Goal: Task Accomplishment & Management: Manage account settings

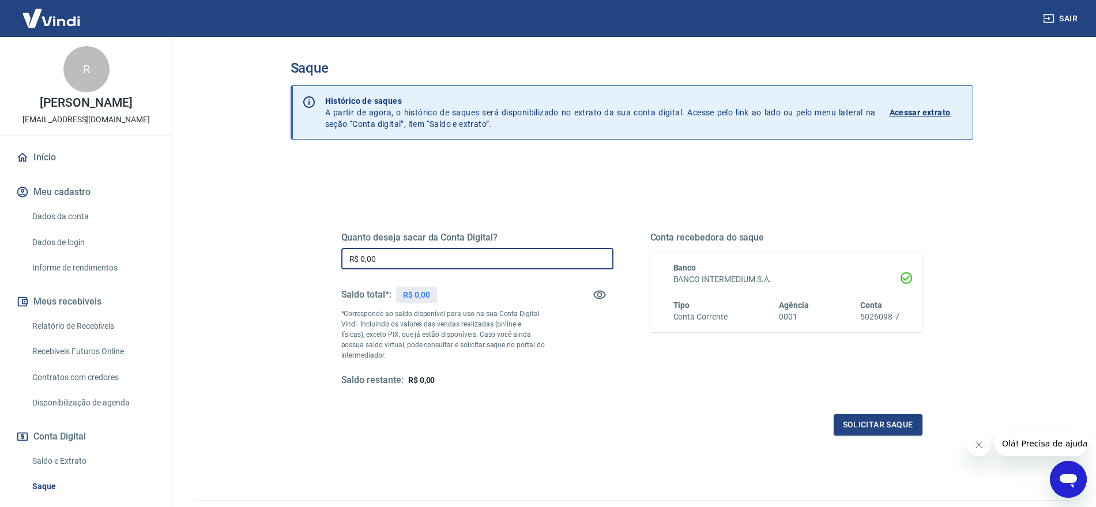
click at [384, 256] on input "R$ 0,00" at bounding box center [477, 258] width 272 height 21
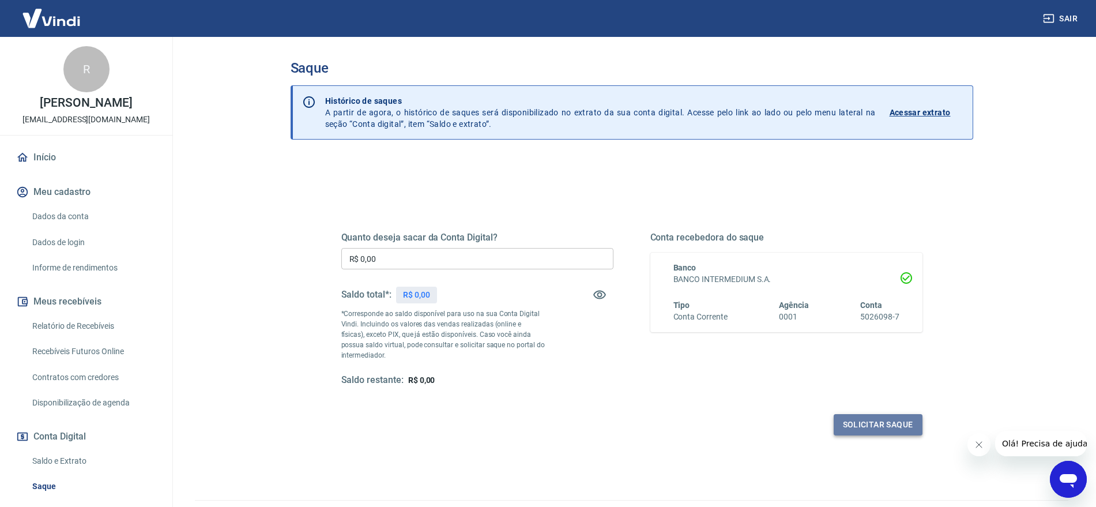
click at [874, 421] on button "Solicitar saque" at bounding box center [878, 424] width 89 height 21
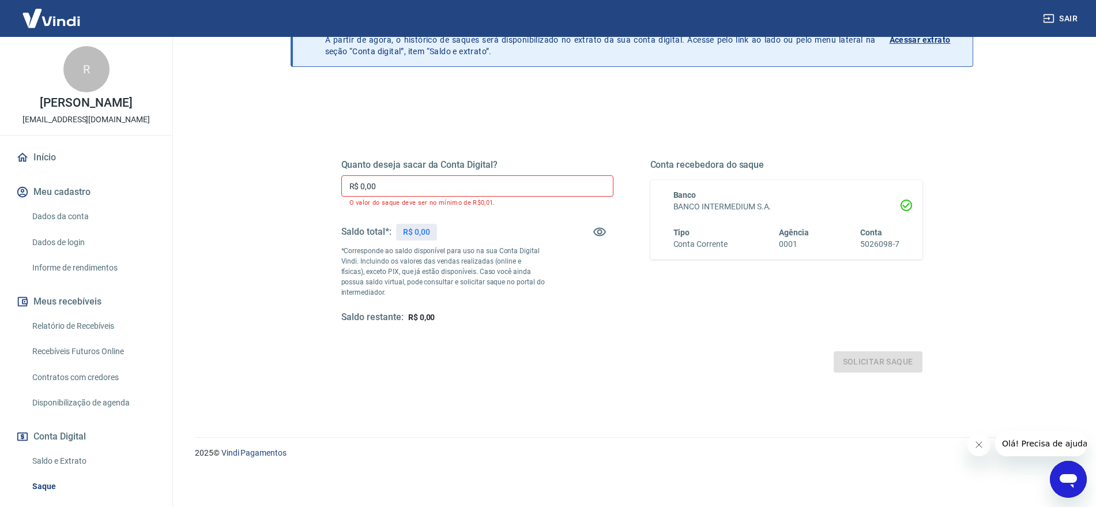
scroll to position [73, 0]
click at [48, 152] on link "Início" at bounding box center [86, 157] width 145 height 25
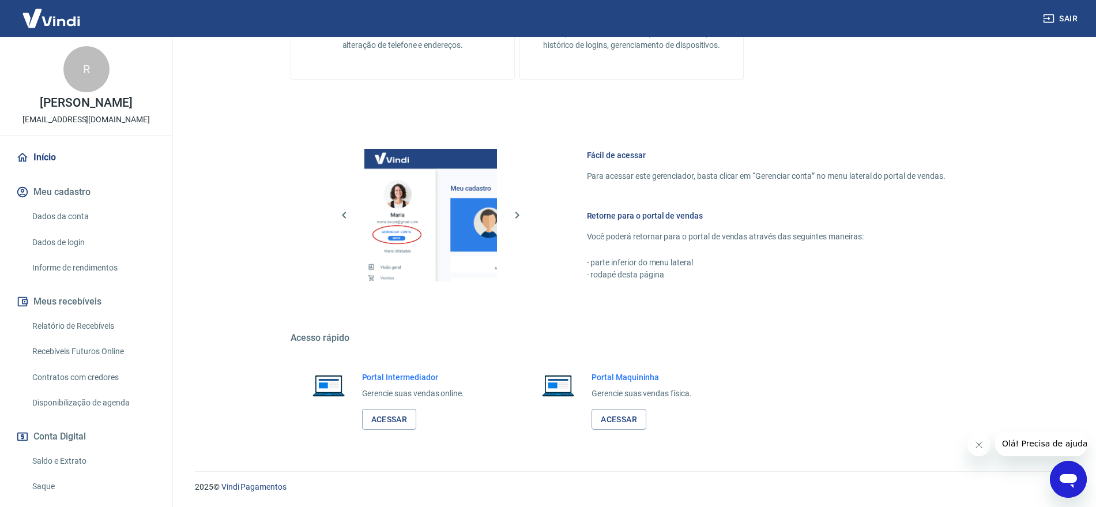
scroll to position [392, 0]
click at [74, 299] on button "Meus recebíveis" at bounding box center [86, 301] width 145 height 25
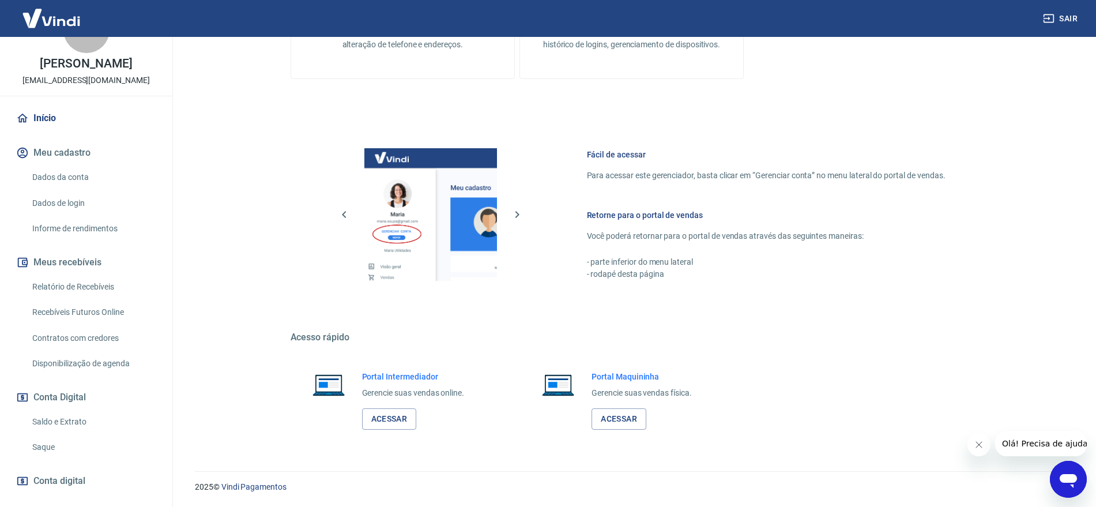
scroll to position [72, 0]
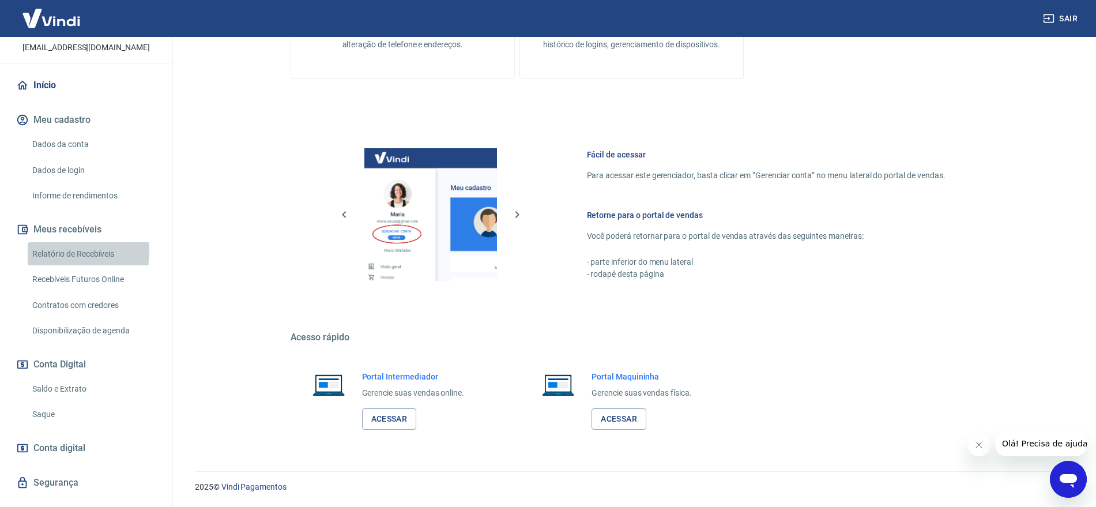
click at [63, 252] on link "Relatório de Recebíveis" at bounding box center [93, 254] width 131 height 24
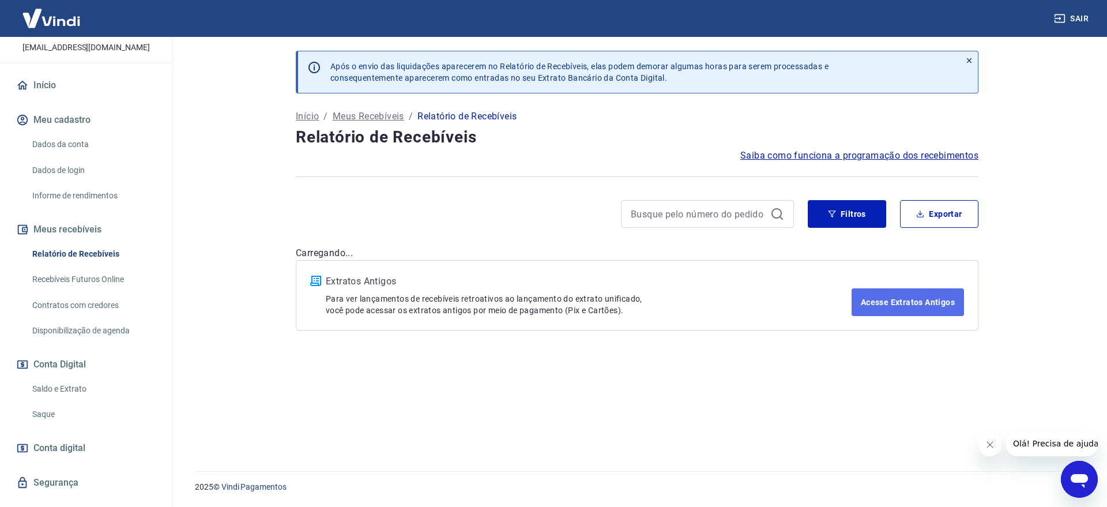
click at [909, 299] on link "Acesse Extratos Antigos" at bounding box center [908, 302] width 112 height 28
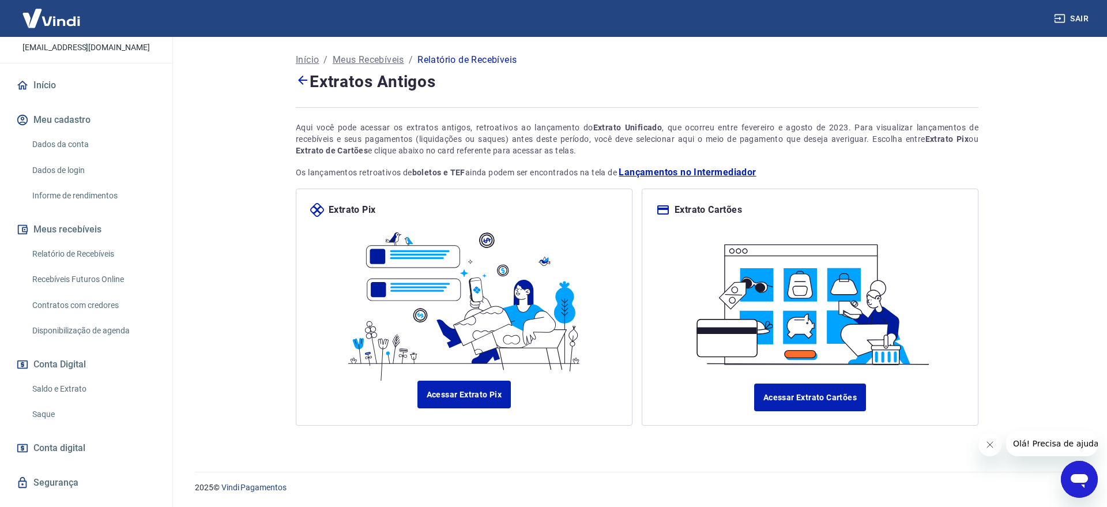
click at [715, 166] on span "Lançamentos no Intermediador" at bounding box center [687, 173] width 137 height 14
